Goal: Information Seeking & Learning: Learn about a topic

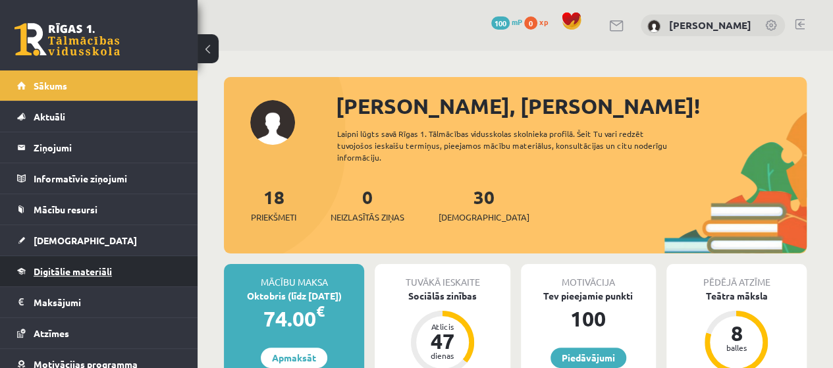
click at [102, 265] on span "Digitālie materiāli" at bounding box center [73, 271] width 78 height 12
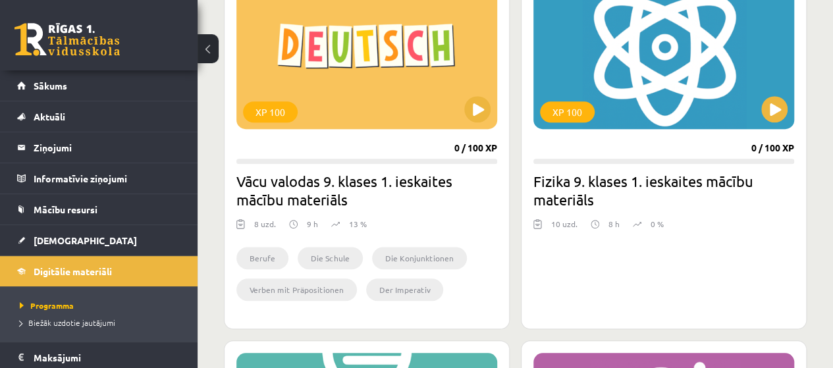
scroll to position [377, 0]
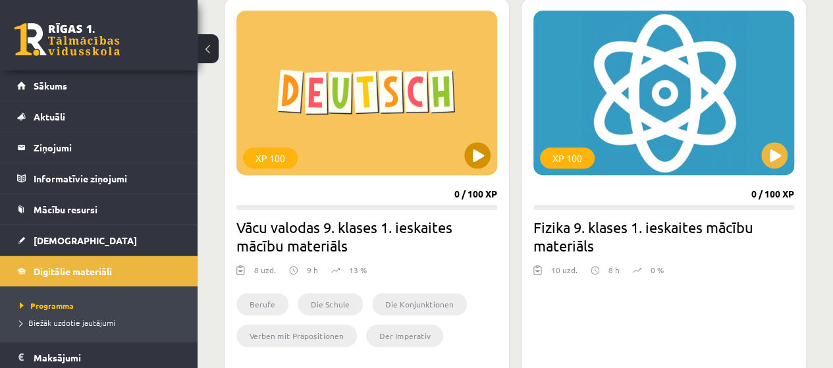
click at [475, 137] on div "XP 100" at bounding box center [366, 93] width 261 height 165
click at [337, 134] on div "XP 100" at bounding box center [366, 93] width 261 height 165
click at [337, 135] on div "XP 100" at bounding box center [366, 93] width 261 height 165
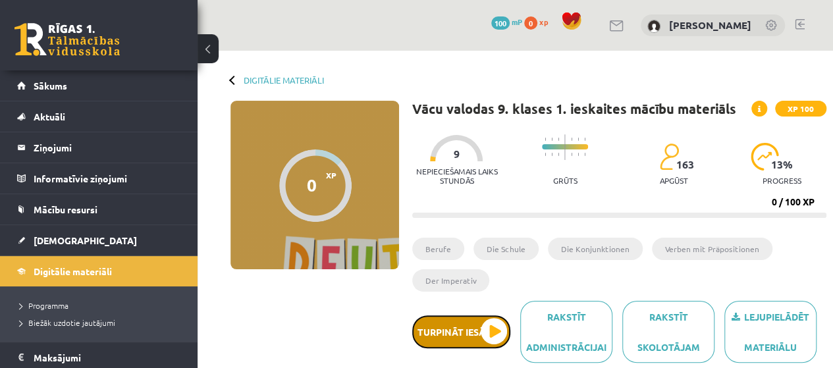
click at [474, 321] on button "Turpināt iesākto" at bounding box center [461, 331] width 98 height 33
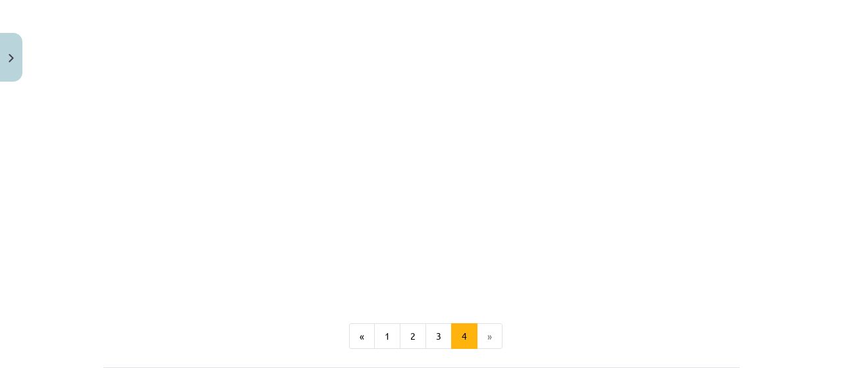
scroll to position [868, 0]
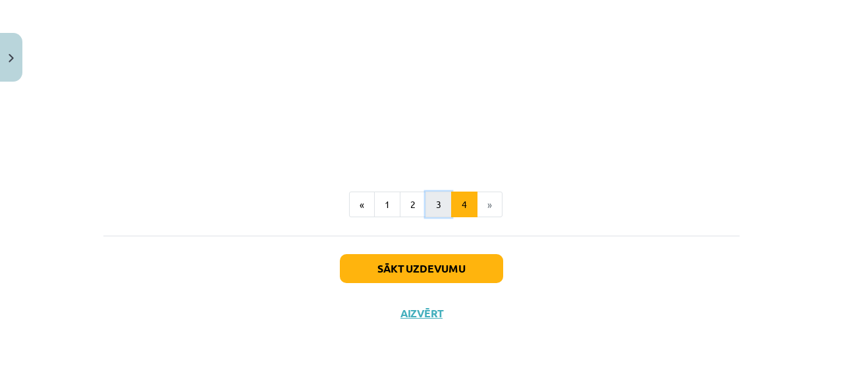
click at [435, 199] on button "3" at bounding box center [438, 205] width 26 height 26
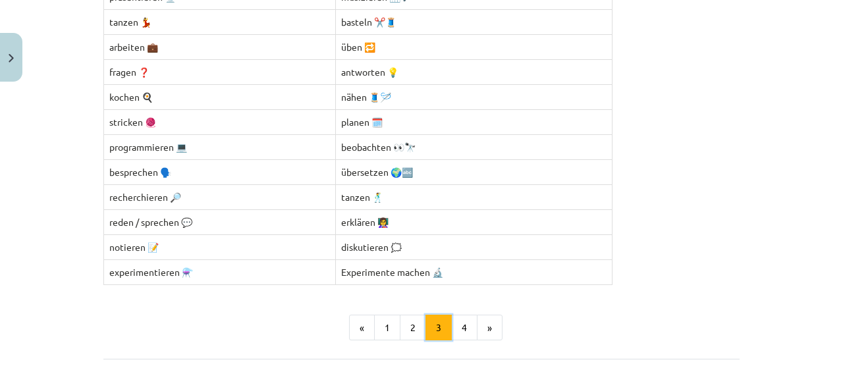
scroll to position [578, 0]
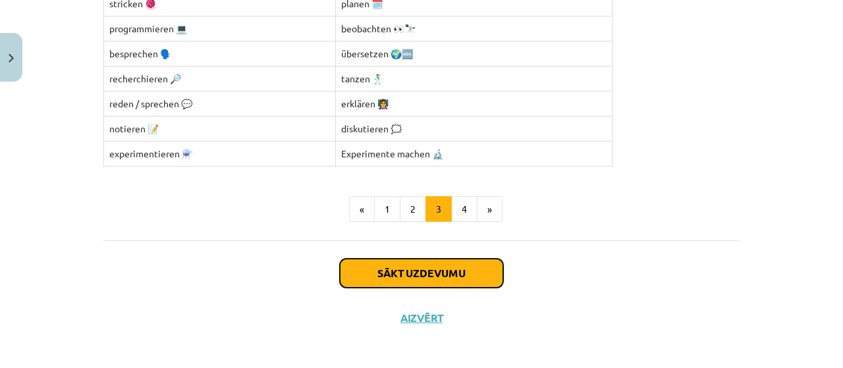
click at [442, 268] on button "Sākt uzdevumu" at bounding box center [421, 273] width 163 height 29
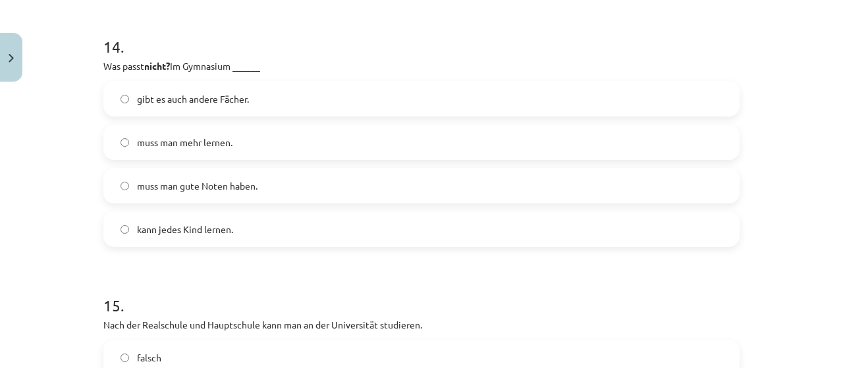
scroll to position [4049, 0]
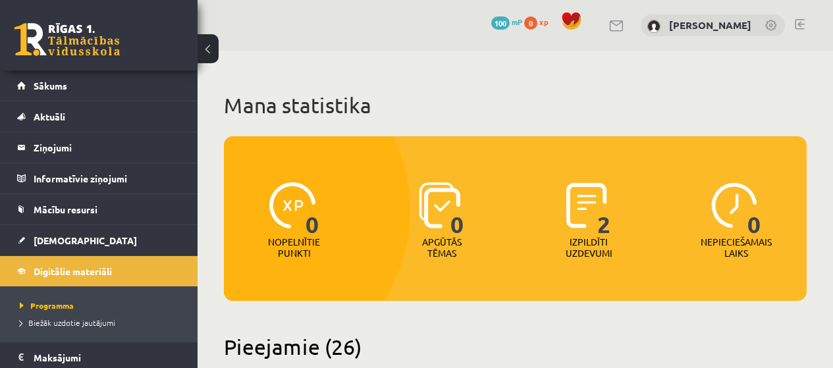
scroll to position [377, 0]
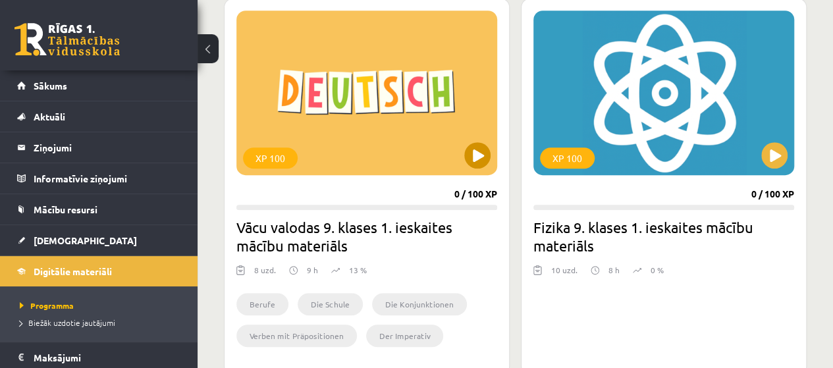
click at [321, 159] on div "XP 100" at bounding box center [366, 93] width 261 height 165
click at [322, 157] on div "XP 100" at bounding box center [366, 93] width 261 height 165
click at [348, 147] on div "XP 100" at bounding box center [366, 93] width 261 height 165
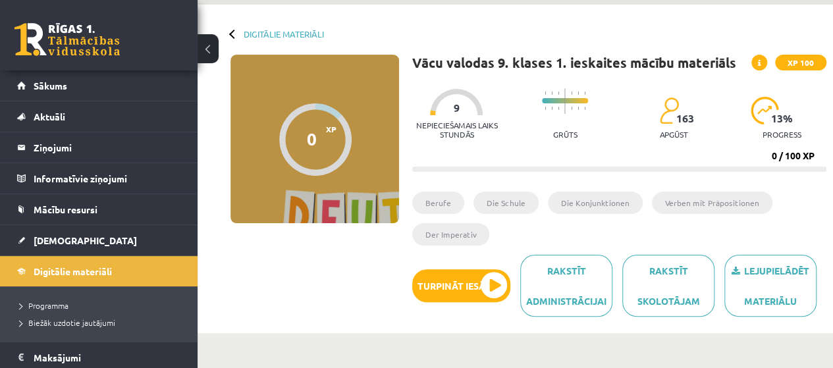
scroll to position [66, 0]
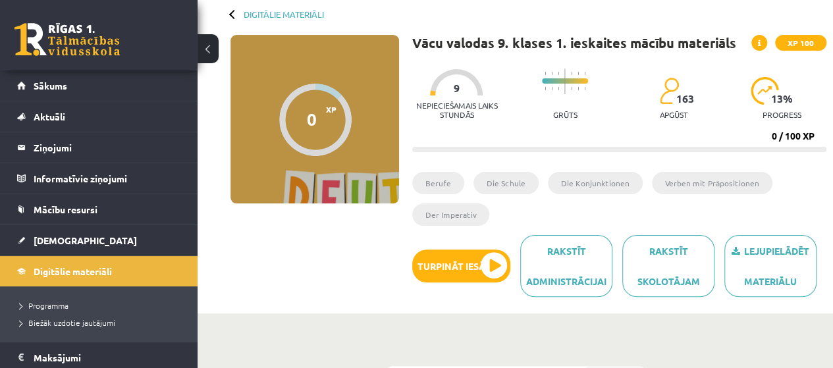
click at [448, 180] on li "Berufe" at bounding box center [438, 183] width 52 height 22
click at [437, 182] on li "Berufe" at bounding box center [438, 183] width 52 height 22
click at [454, 184] on li "Berufe" at bounding box center [438, 183] width 52 height 22
click at [456, 187] on li "Berufe" at bounding box center [438, 183] width 52 height 22
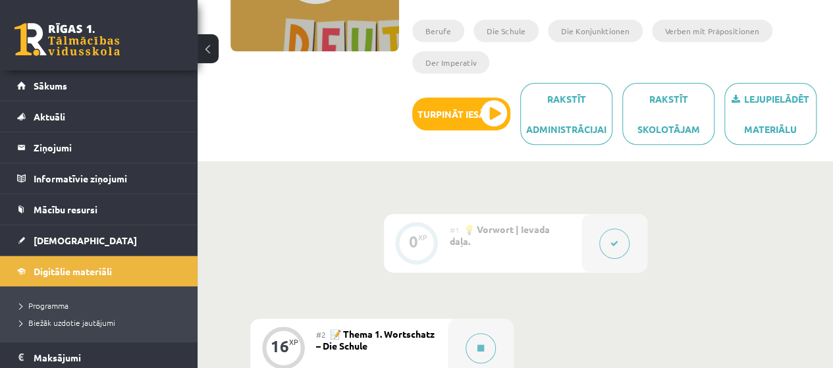
scroll to position [198, 0]
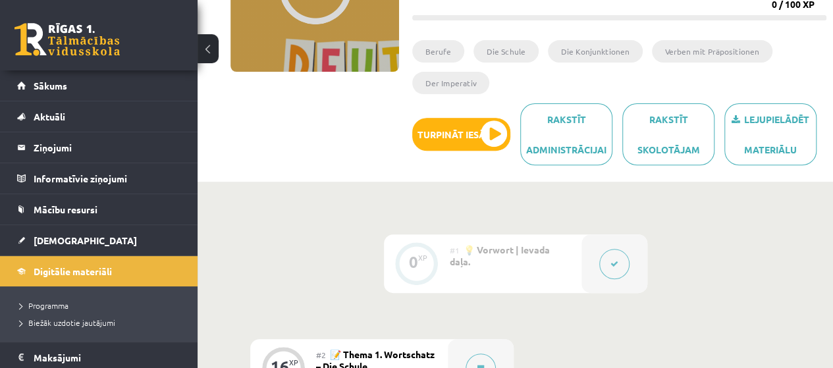
click at [718, 54] on li "Verben mit Präpositionen" at bounding box center [712, 51] width 120 height 22
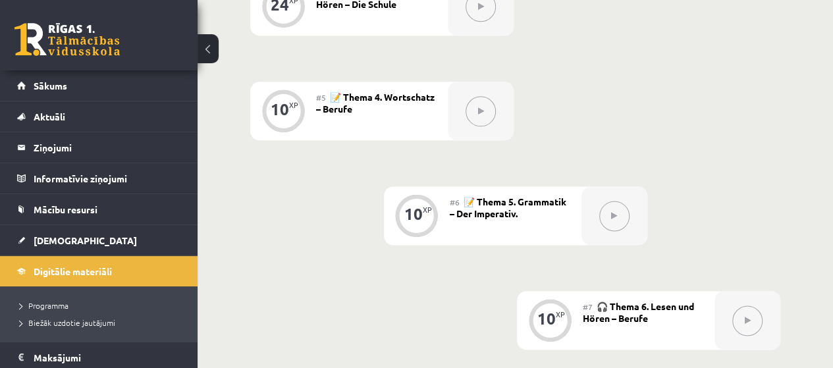
scroll to position [790, 0]
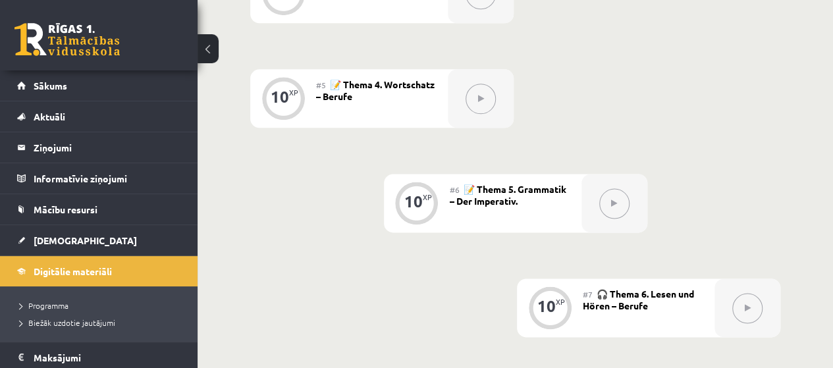
click at [611, 203] on icon at bounding box center [614, 203] width 6 height 8
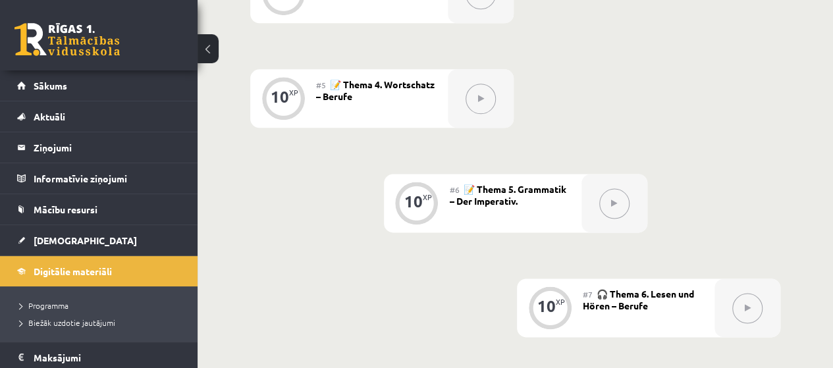
click at [611, 203] on icon at bounding box center [614, 203] width 6 height 8
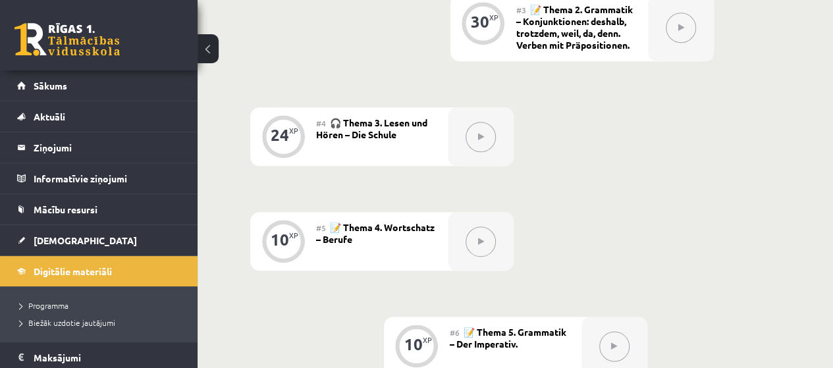
scroll to position [527, 0]
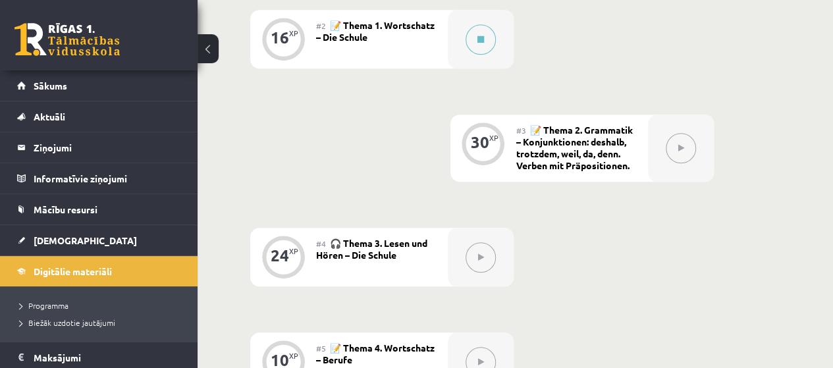
click at [673, 154] on button at bounding box center [681, 148] width 30 height 30
drag, startPoint x: 681, startPoint y: 147, endPoint x: 604, endPoint y: 188, distance: 87.2
click at [681, 147] on icon at bounding box center [680, 148] width 6 height 8
click at [476, 257] on button at bounding box center [480, 257] width 30 height 30
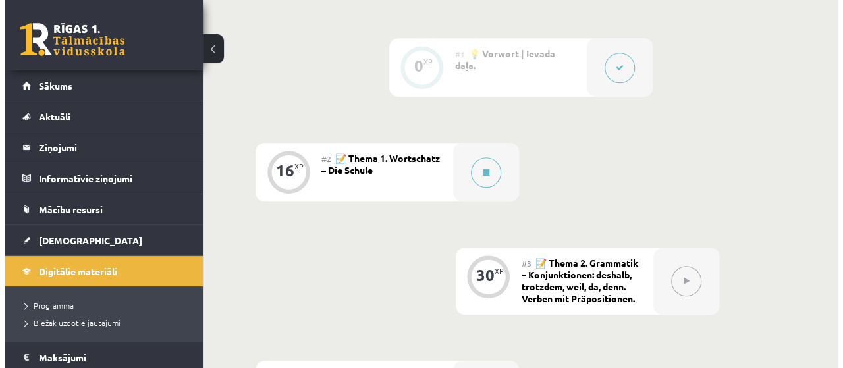
scroll to position [329, 0]
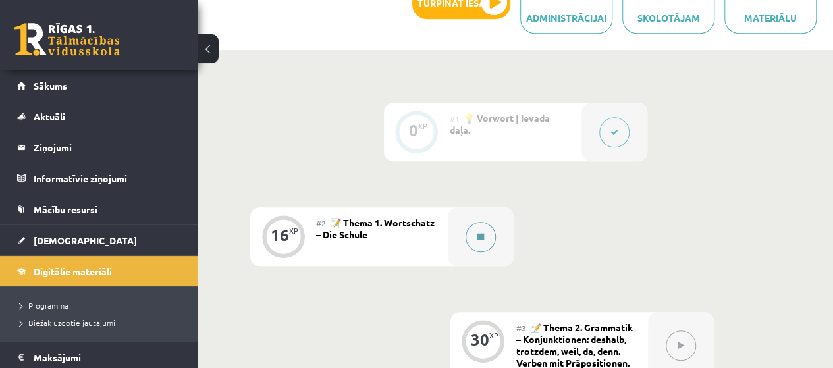
click at [485, 236] on button at bounding box center [480, 237] width 30 height 30
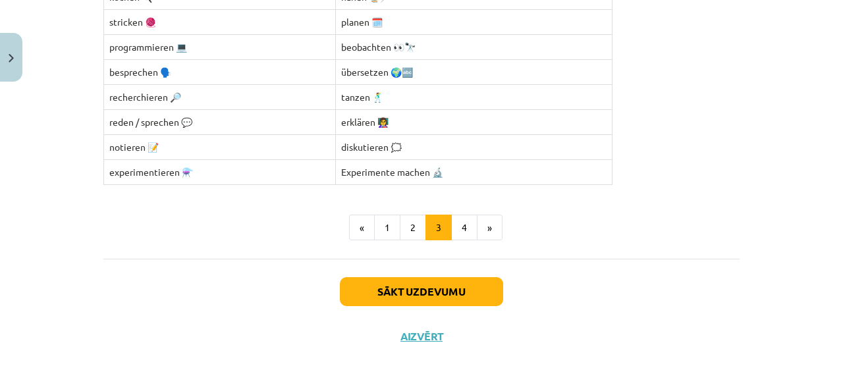
scroll to position [578, 0]
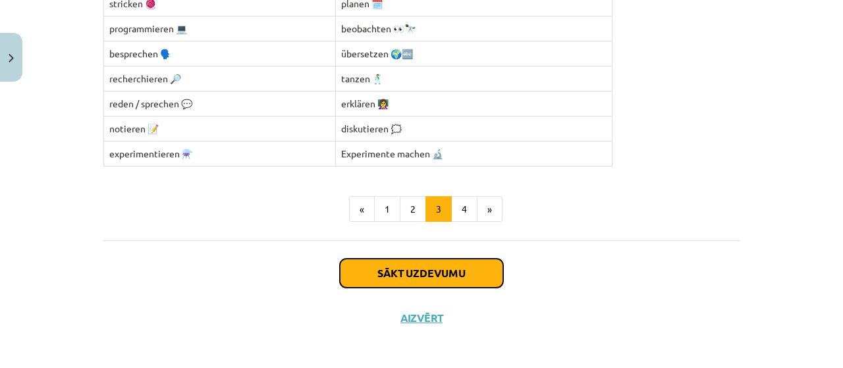
click at [464, 264] on button "Sākt uzdevumu" at bounding box center [421, 273] width 163 height 29
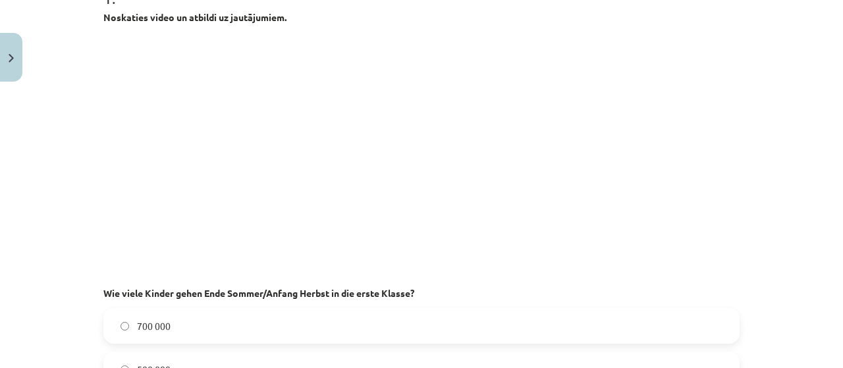
scroll to position [99, 0]
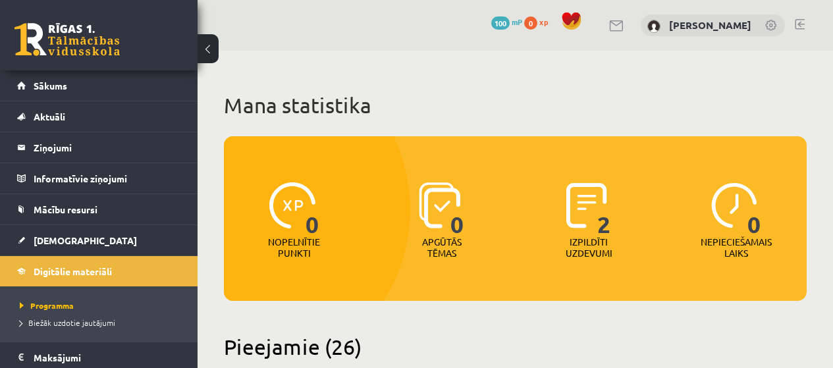
scroll to position [377, 0]
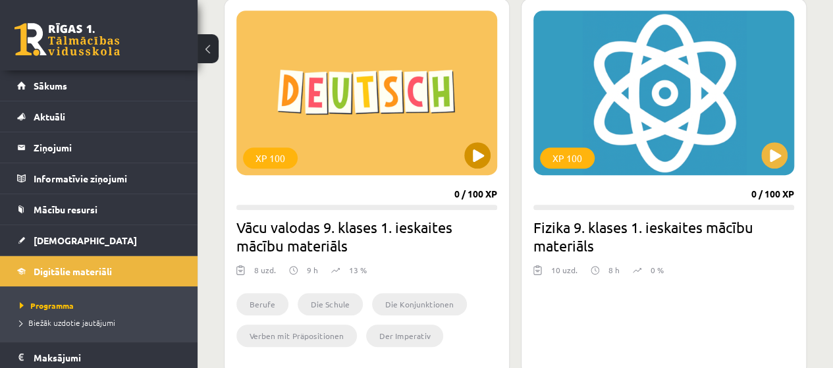
click at [393, 157] on div "XP 100" at bounding box center [366, 93] width 261 height 165
click at [394, 158] on div "XP 100" at bounding box center [366, 93] width 261 height 165
drag, startPoint x: 295, startPoint y: 135, endPoint x: 304, endPoint y: 147, distance: 15.5
click at [299, 139] on div "XP 100" at bounding box center [366, 93] width 261 height 165
click at [378, 254] on div "XP 100 0 / 100 XP Vācu valodas 9. klases 1. ieskaites mācību materiāls 8 uzd. 9…" at bounding box center [367, 186] width 286 height 377
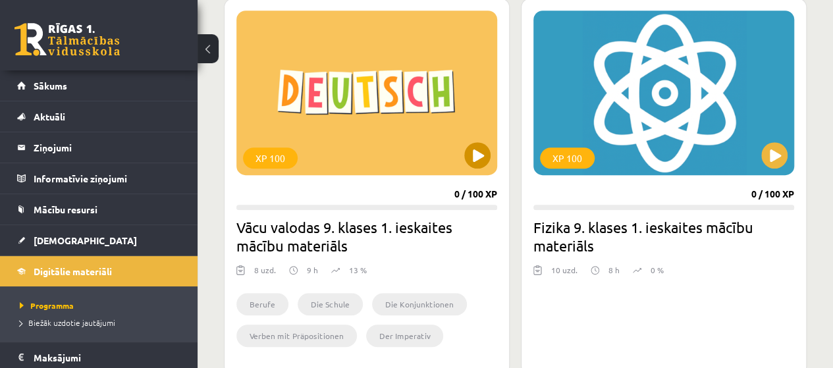
click at [419, 165] on div "XP 100" at bounding box center [366, 93] width 261 height 165
click at [454, 146] on div "XP 100" at bounding box center [366, 93] width 261 height 165
click at [390, 236] on h2 "Vācu valodas 9. klases 1. ieskaites mācību materiāls" at bounding box center [366, 236] width 261 height 37
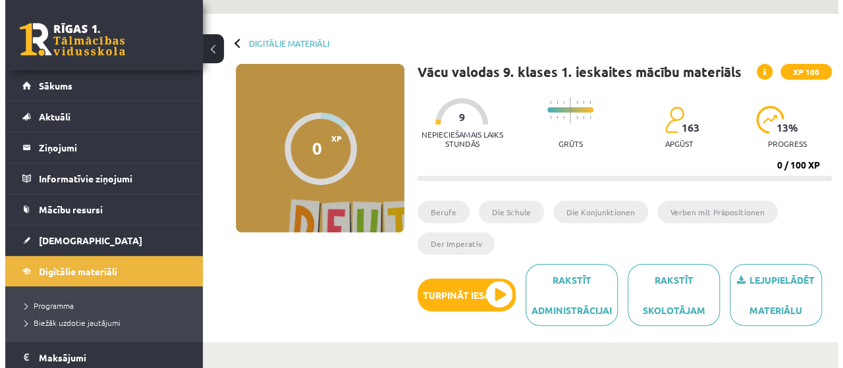
scroll to position [198, 0]
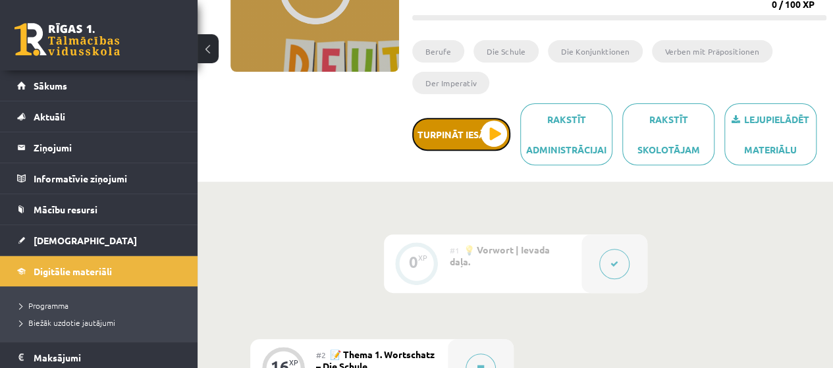
click at [488, 132] on button "Turpināt iesākto" at bounding box center [461, 134] width 98 height 33
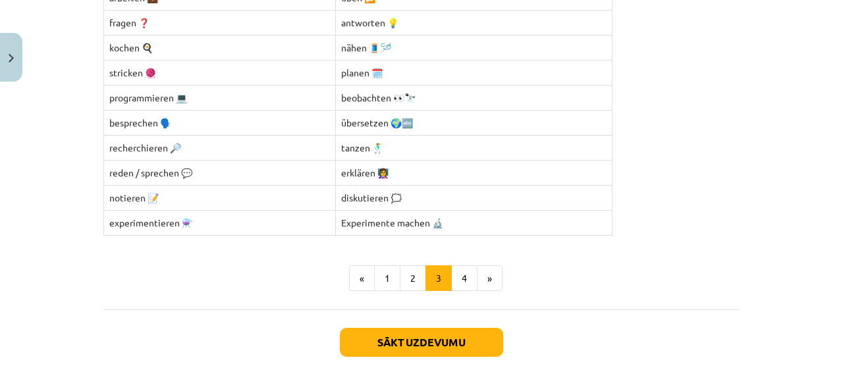
scroll to position [578, 0]
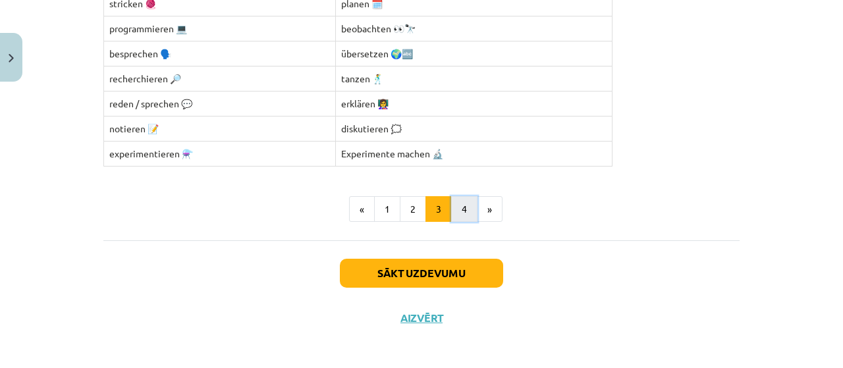
click at [458, 205] on button "4" at bounding box center [464, 209] width 26 height 26
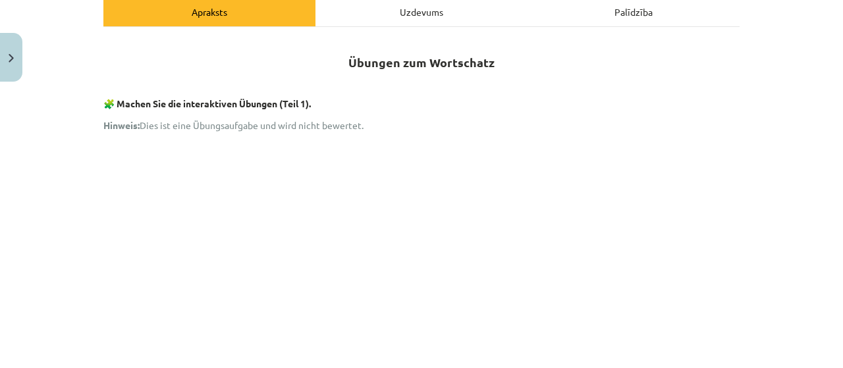
scroll to position [169, 0]
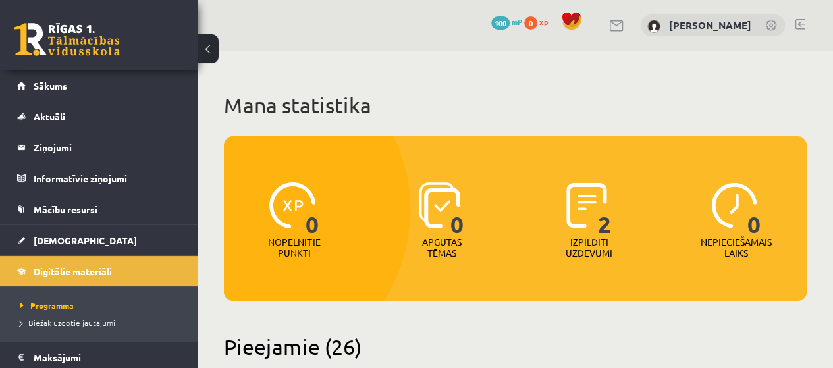
scroll to position [263, 0]
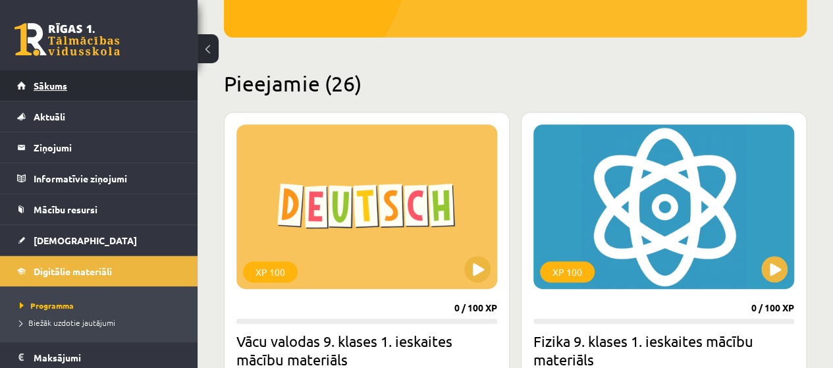
click at [119, 99] on link "Sākums" at bounding box center [99, 85] width 164 height 30
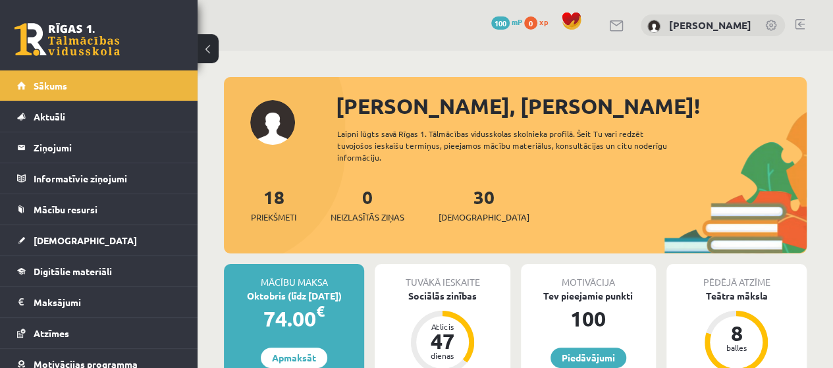
scroll to position [132, 0]
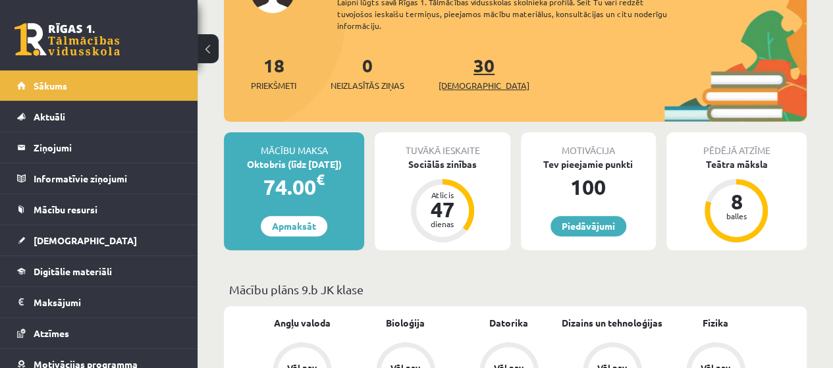
click at [471, 81] on span "[DEMOGRAPHIC_DATA]" at bounding box center [483, 85] width 91 height 13
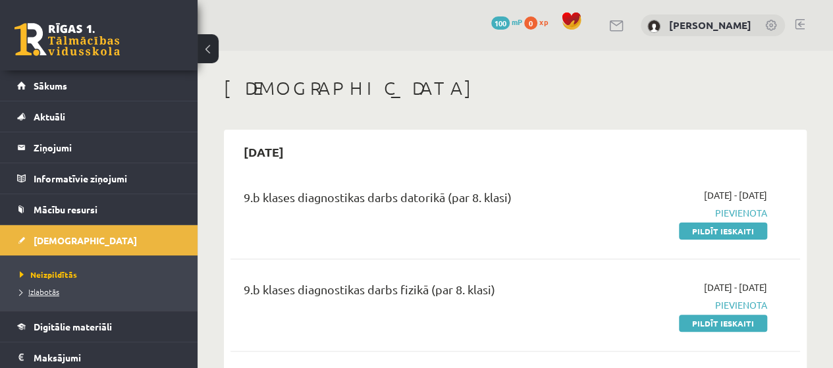
click at [49, 290] on span "Izlabotās" at bounding box center [40, 291] width 40 height 11
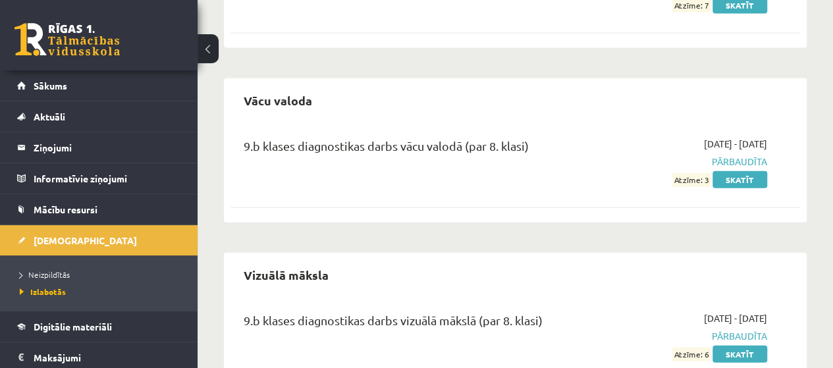
scroll to position [1514, 0]
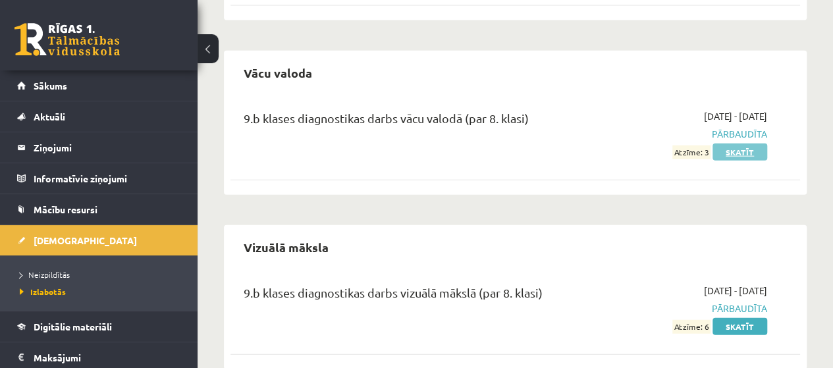
click at [743, 144] on link "Skatīt" at bounding box center [739, 152] width 55 height 17
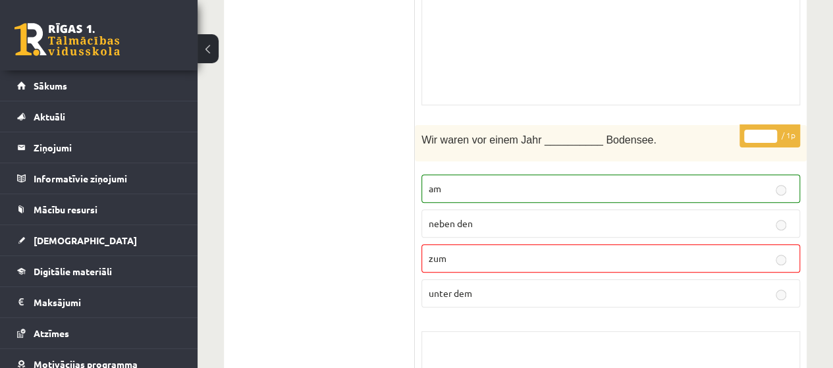
scroll to position [5054, 0]
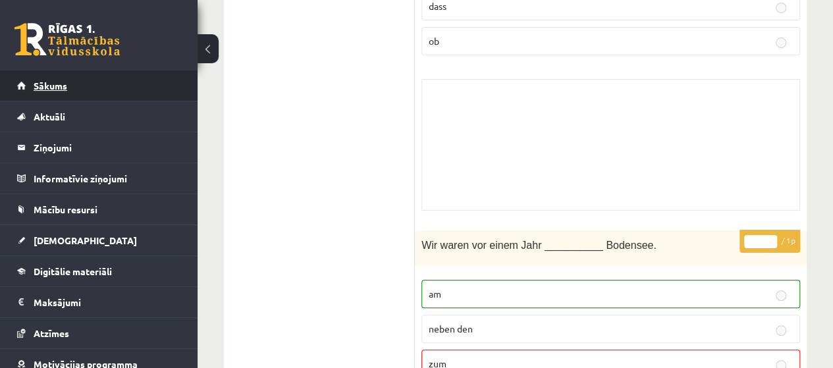
click at [53, 82] on span "Sākums" at bounding box center [51, 86] width 34 height 12
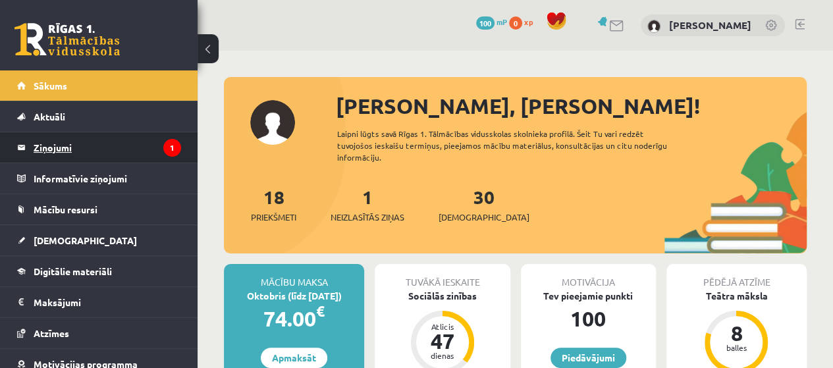
click at [92, 153] on legend "Ziņojumi 1" at bounding box center [107, 147] width 147 height 30
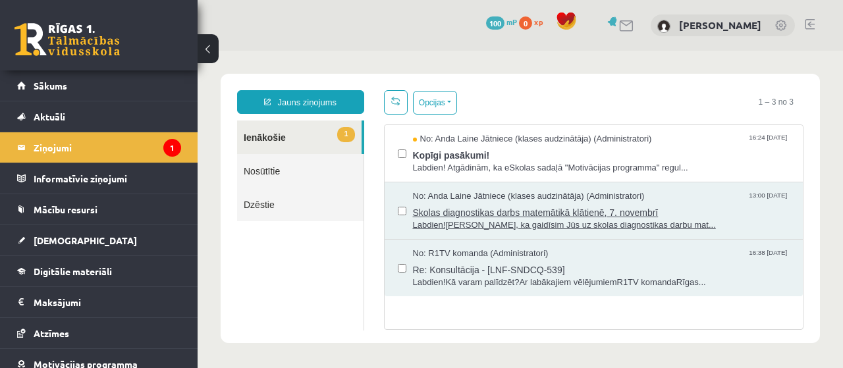
click at [663, 209] on span "Skolas diagnostikas darbs matemātikā klātienē, 7. novembrī" at bounding box center [601, 211] width 377 height 16
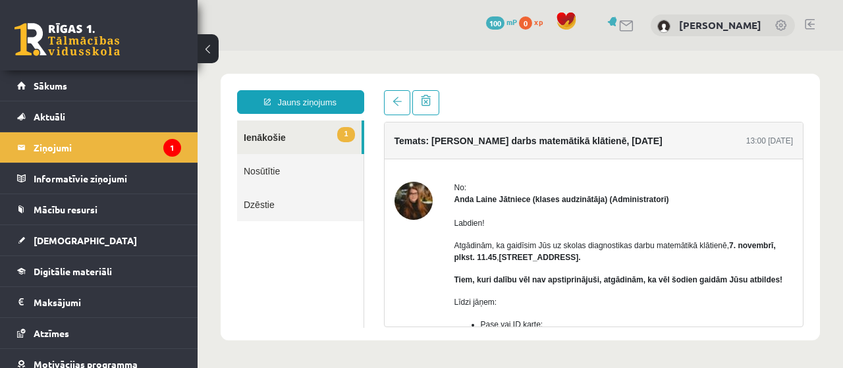
scroll to position [66, 0]
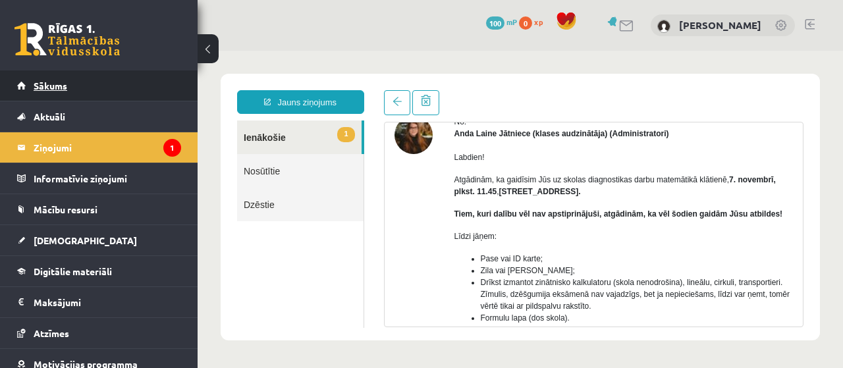
click at [63, 86] on span "Sākums" at bounding box center [51, 86] width 34 height 12
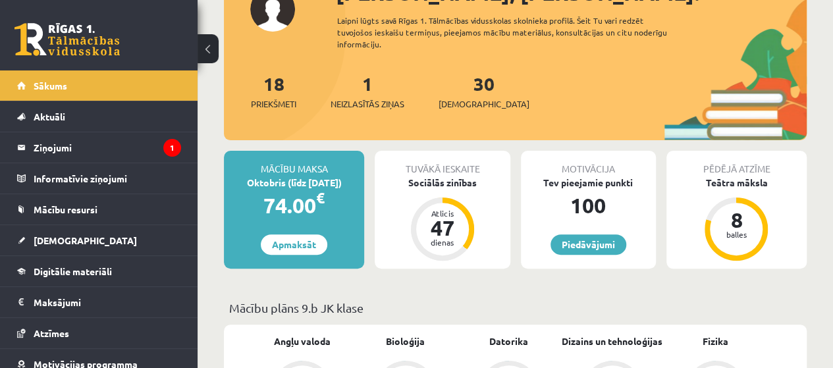
scroll to position [132, 0]
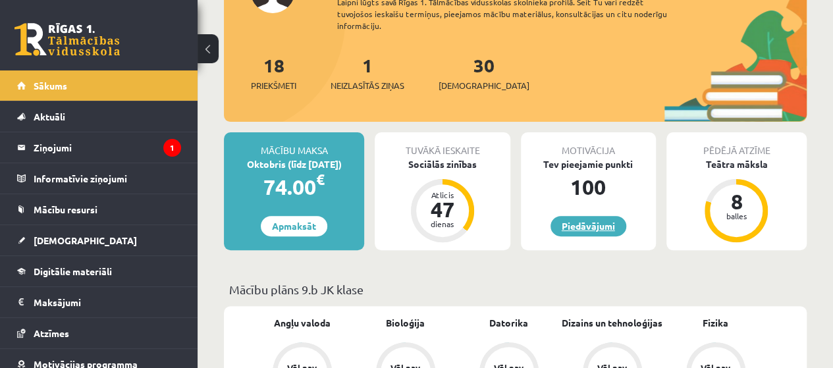
click at [600, 228] on link "Piedāvājumi" at bounding box center [588, 226] width 76 height 20
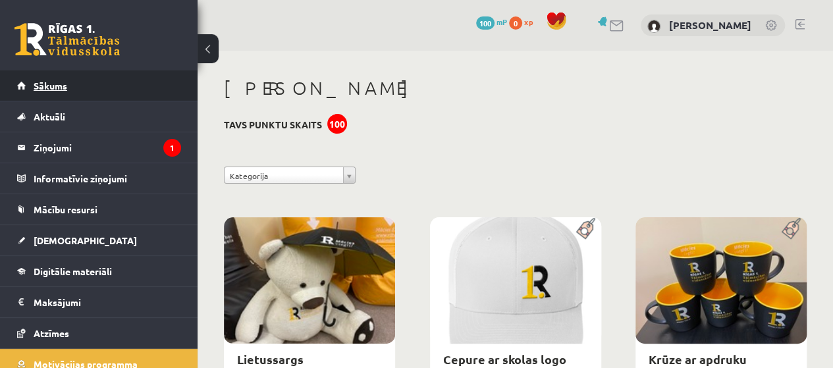
click at [75, 92] on link "Sākums" at bounding box center [99, 85] width 164 height 30
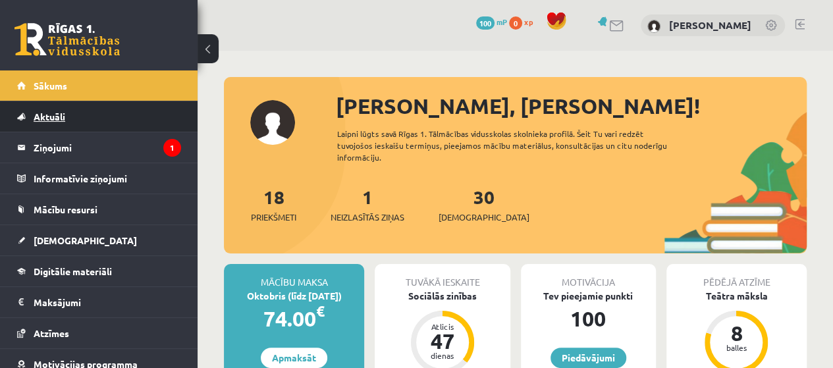
click at [59, 119] on span "Aktuāli" at bounding box center [50, 117] width 32 height 12
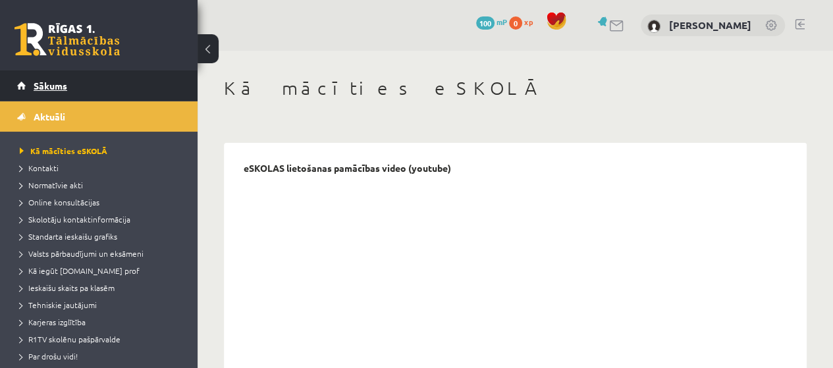
click at [75, 92] on link "Sākums" at bounding box center [99, 85] width 164 height 30
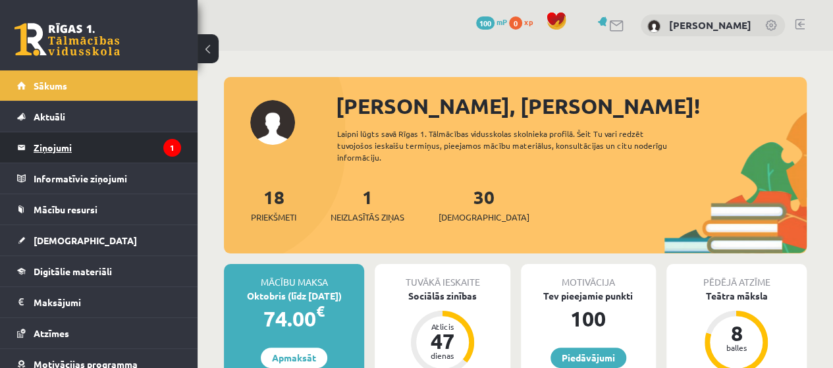
scroll to position [66, 0]
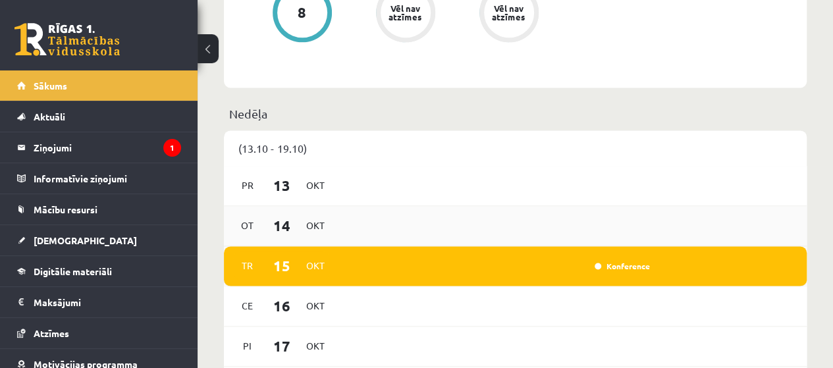
scroll to position [922, 0]
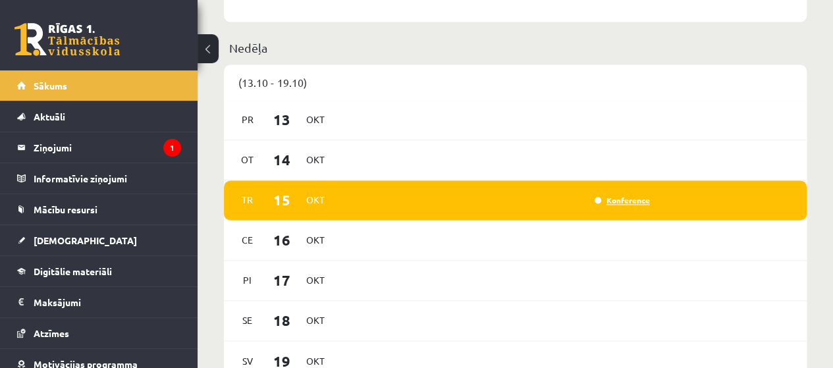
click at [596, 201] on link "Konference" at bounding box center [622, 200] width 55 height 11
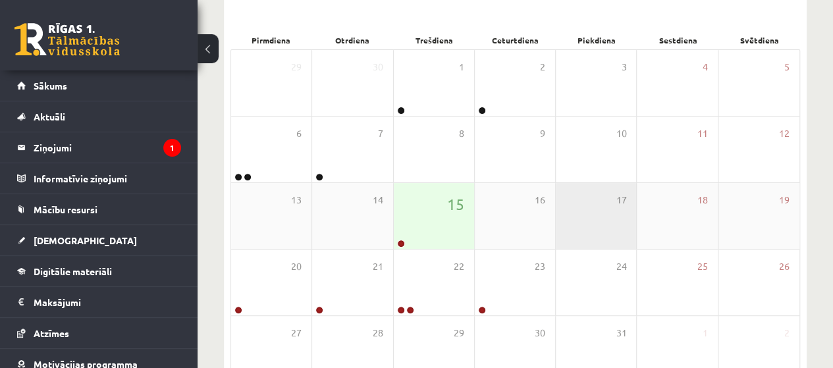
scroll to position [198, 0]
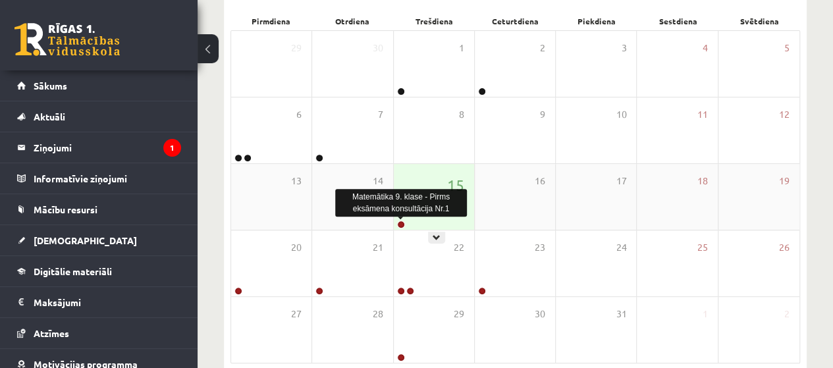
click at [399, 221] on link at bounding box center [401, 225] width 8 height 8
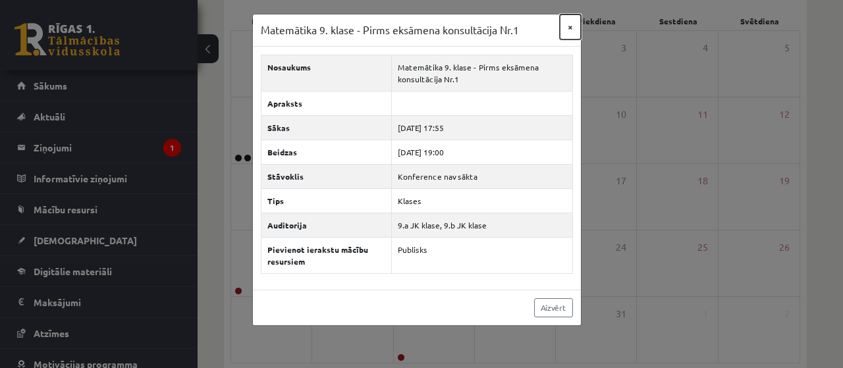
click at [570, 28] on button "×" at bounding box center [570, 26] width 21 height 25
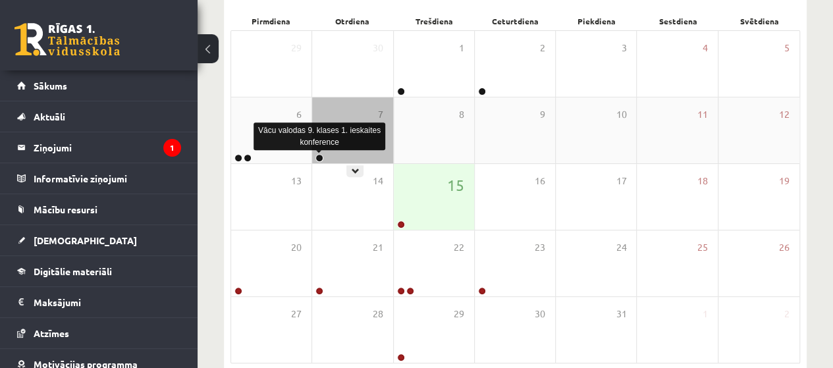
click at [317, 157] on link at bounding box center [319, 158] width 8 height 8
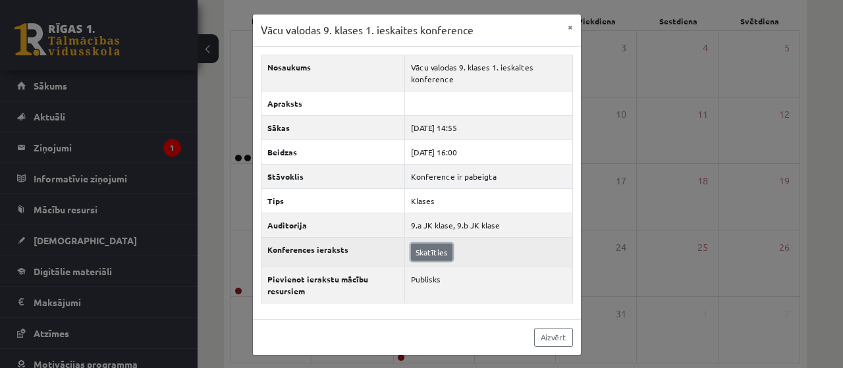
click at [432, 252] on link "Skatīties" at bounding box center [431, 252] width 41 height 17
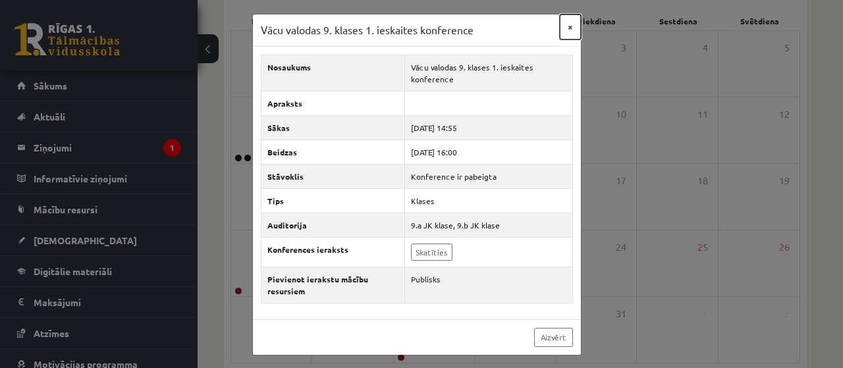
click at [574, 26] on button "×" at bounding box center [570, 26] width 21 height 25
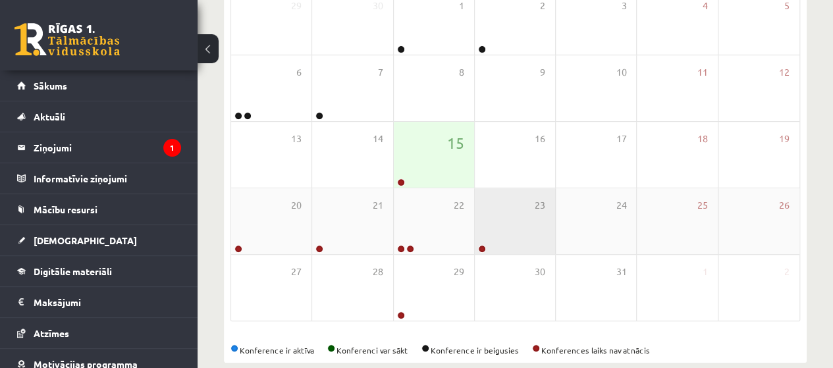
scroll to position [259, 0]
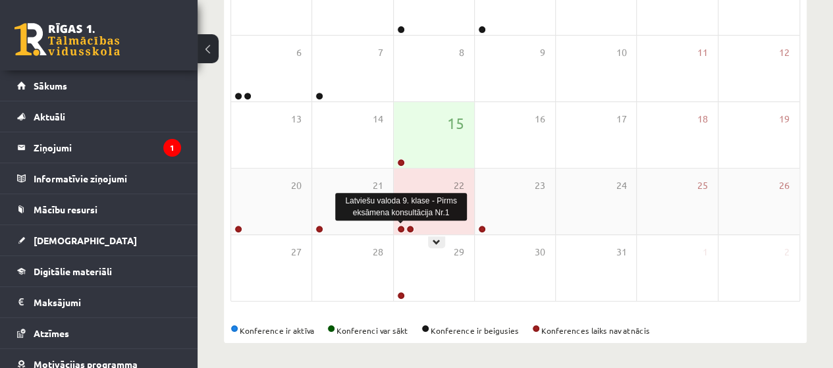
click at [402, 230] on link at bounding box center [401, 229] width 8 height 8
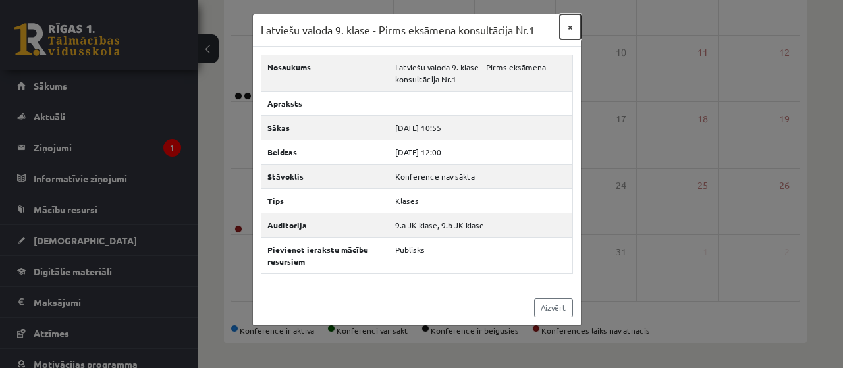
click at [575, 25] on button "×" at bounding box center [570, 26] width 21 height 25
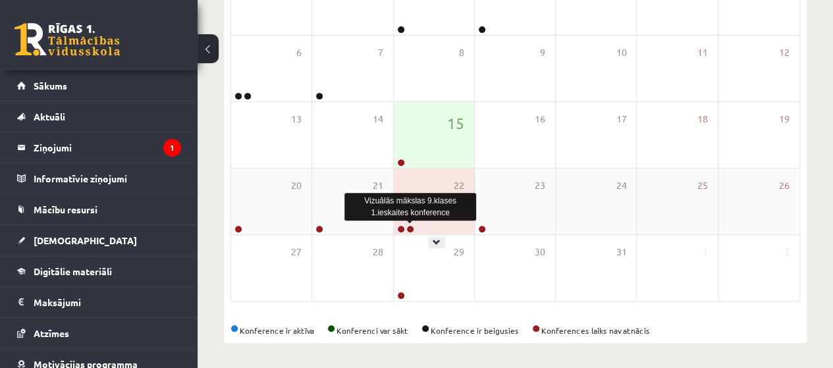
click at [410, 228] on link at bounding box center [410, 229] width 8 height 8
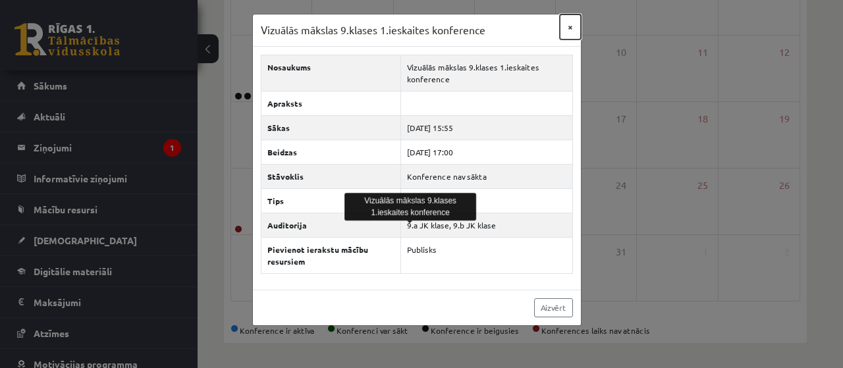
click at [569, 26] on button "×" at bounding box center [570, 26] width 21 height 25
